Goal: Task Accomplishment & Management: Use online tool/utility

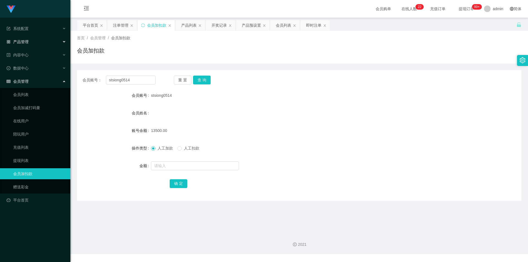
click at [27, 43] on span "产品管理" at bounding box center [18, 42] width 22 height 4
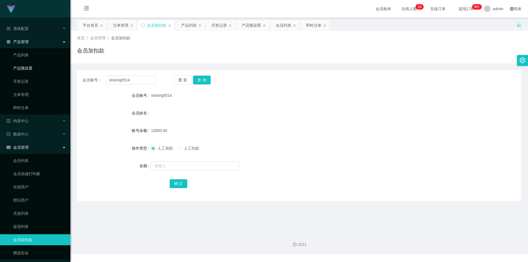
click at [31, 67] on link "产品预设置" at bounding box center [39, 68] width 53 height 11
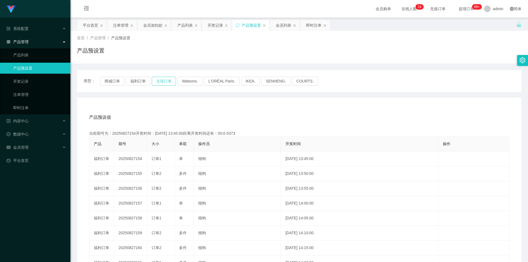
click at [161, 80] on button "兑现订单" at bounding box center [164, 81] width 24 height 9
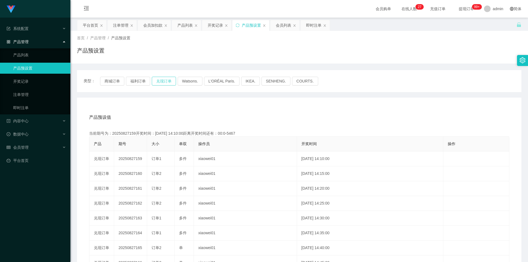
click at [171, 82] on button "兑现订单" at bounding box center [164, 81] width 24 height 9
type button "k3ymx"
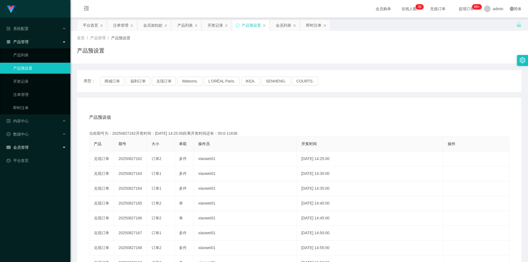
click at [44, 148] on div "会员管理" at bounding box center [35, 147] width 70 height 11
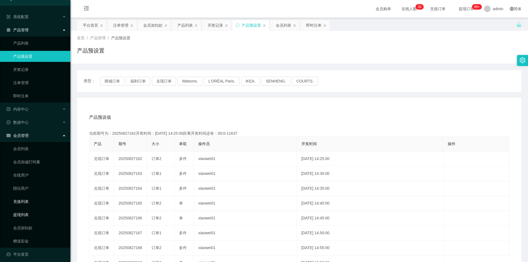
scroll to position [15, 0]
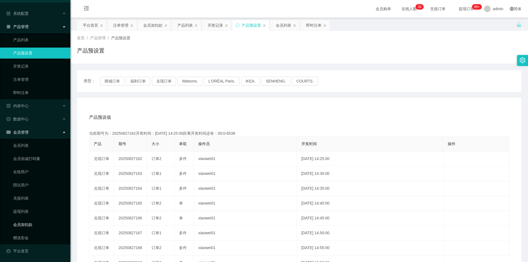
click at [28, 225] on link "会员加扣款" at bounding box center [39, 224] width 53 height 11
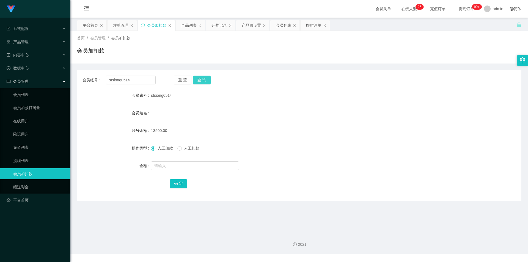
click at [201, 80] on button "查 询" at bounding box center [202, 80] width 18 height 9
click at [201, 80] on div "重 置 查 询" at bounding box center [210, 80] width 73 height 9
click at [201, 80] on button "查 询" at bounding box center [202, 80] width 18 height 9
click at [201, 80] on button "查 询" at bounding box center [205, 80] width 24 height 9
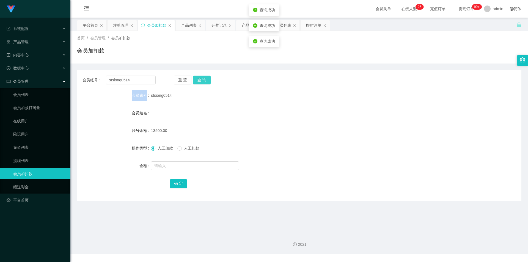
click at [201, 80] on div "重 置 查 询" at bounding box center [210, 80] width 73 height 9
click at [201, 80] on button "查 询" at bounding box center [202, 80] width 18 height 9
click at [201, 80] on div "重 置 查 询" at bounding box center [210, 80] width 73 height 9
